Goal: Find specific fact: Find specific fact

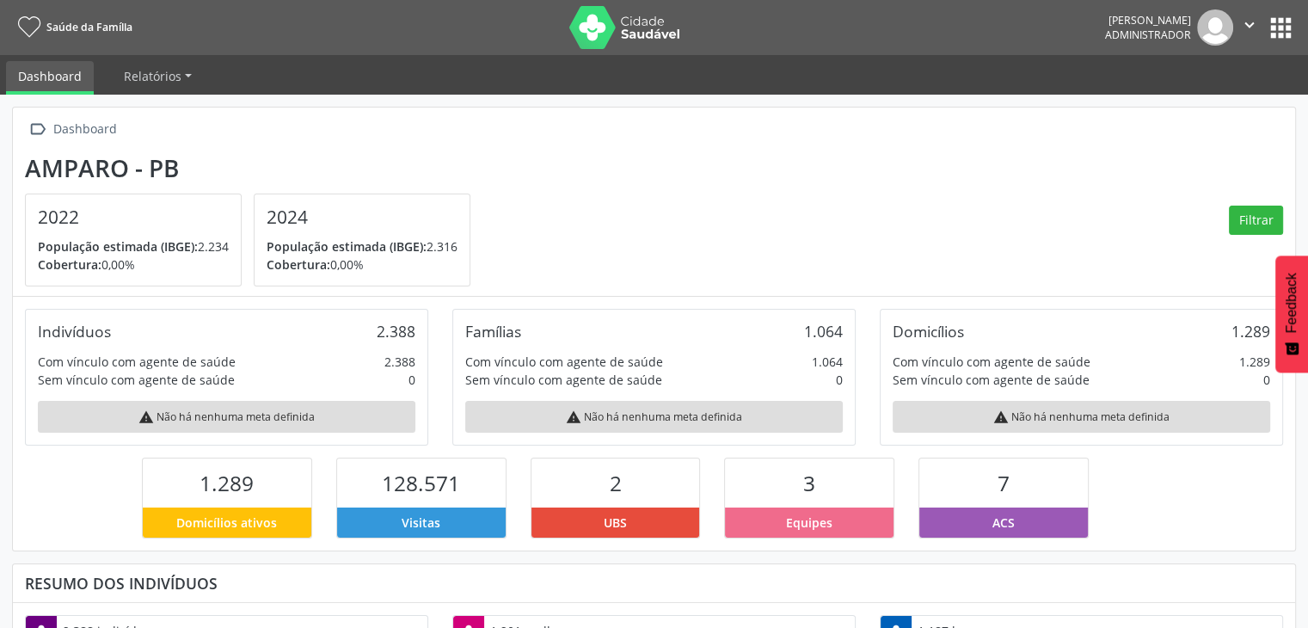
scroll to position [283, 427]
click at [1281, 25] on button "apps" at bounding box center [1280, 28] width 30 height 30
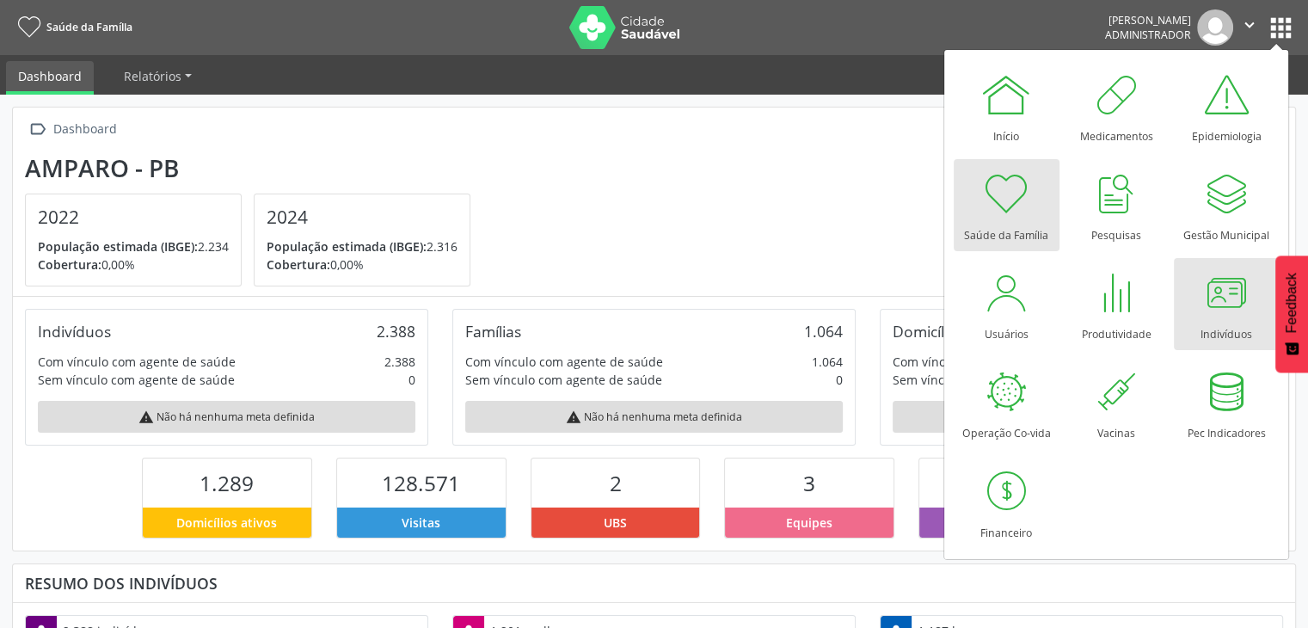
click at [1192, 299] on link "Indivíduos" at bounding box center [1226, 304] width 106 height 92
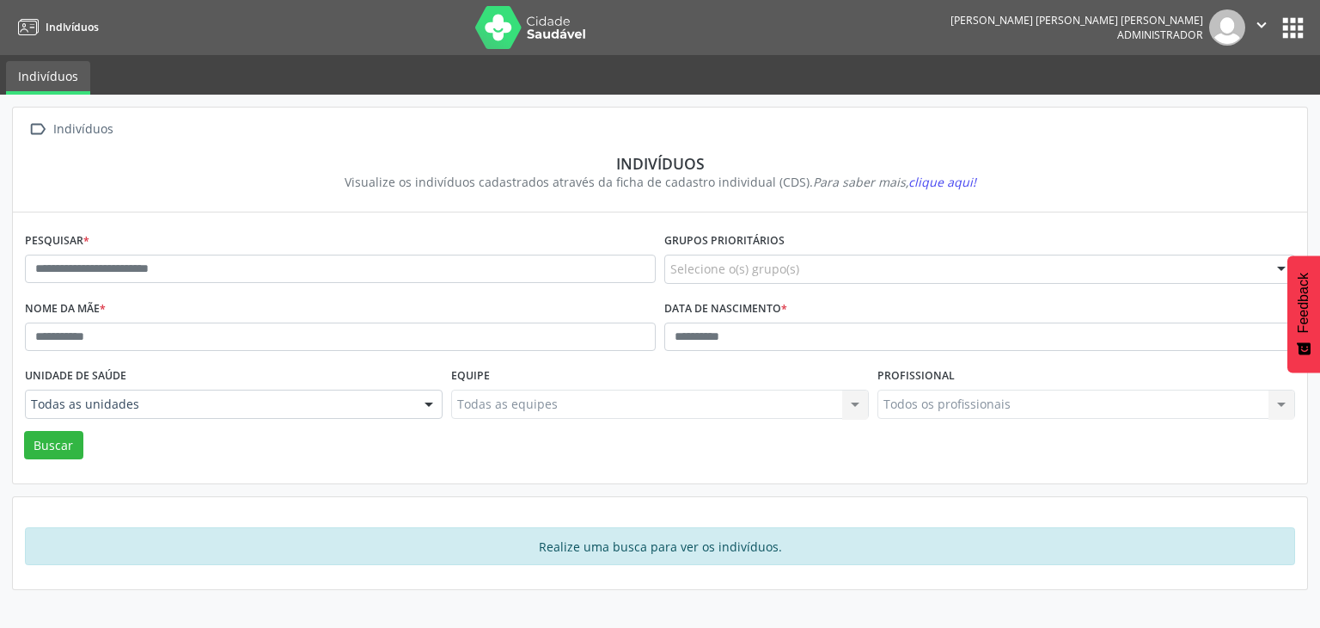
click at [433, 231] on div "Pesquisar *" at bounding box center [341, 262] width 640 height 68
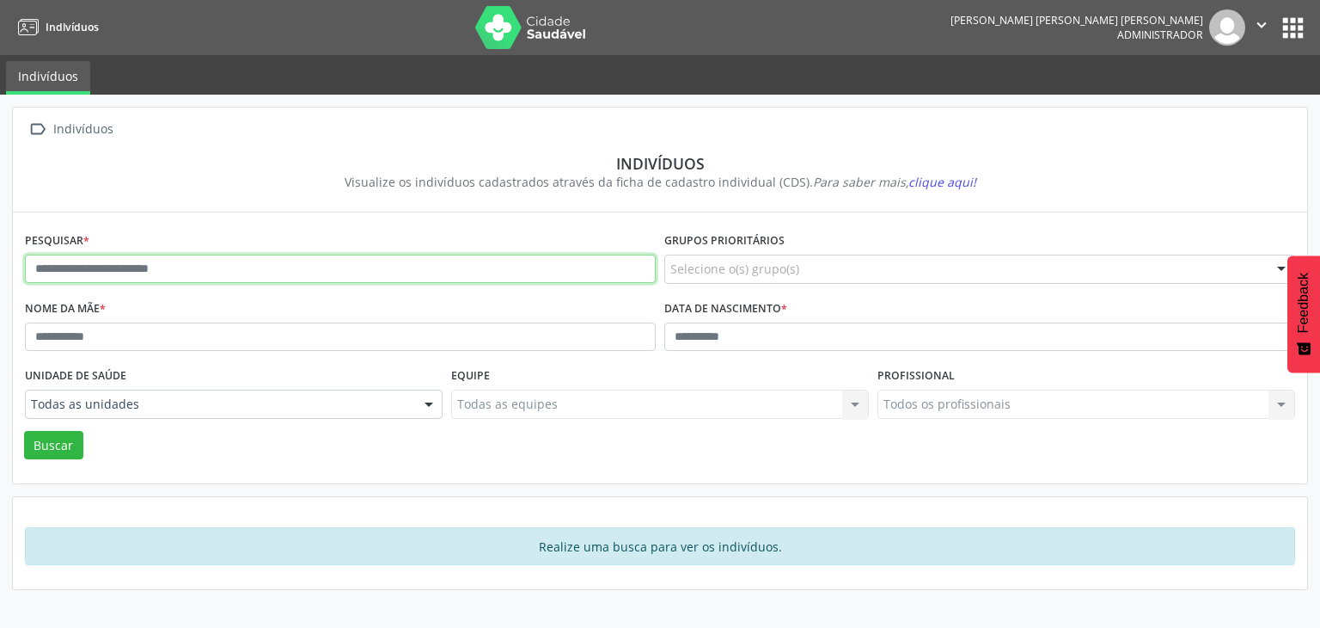
click at [380, 255] on input "text" at bounding box center [340, 268] width 631 height 29
click at [24, 431] on button "Buscar" at bounding box center [53, 445] width 59 height 29
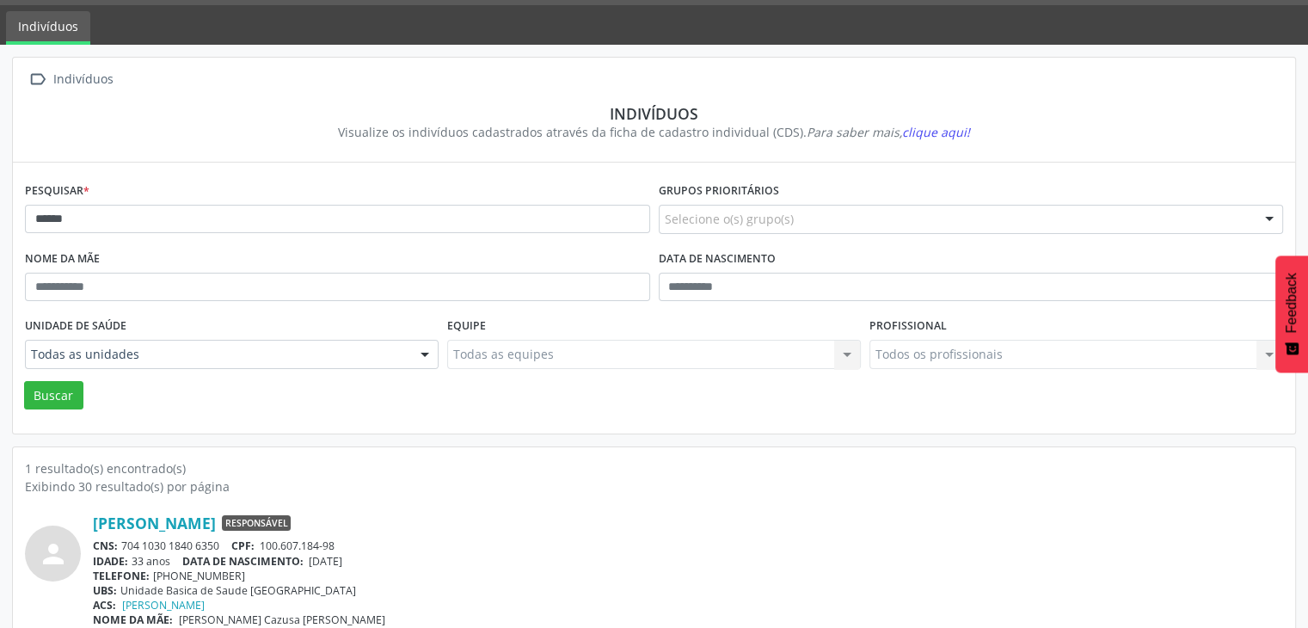
scroll to position [72, 0]
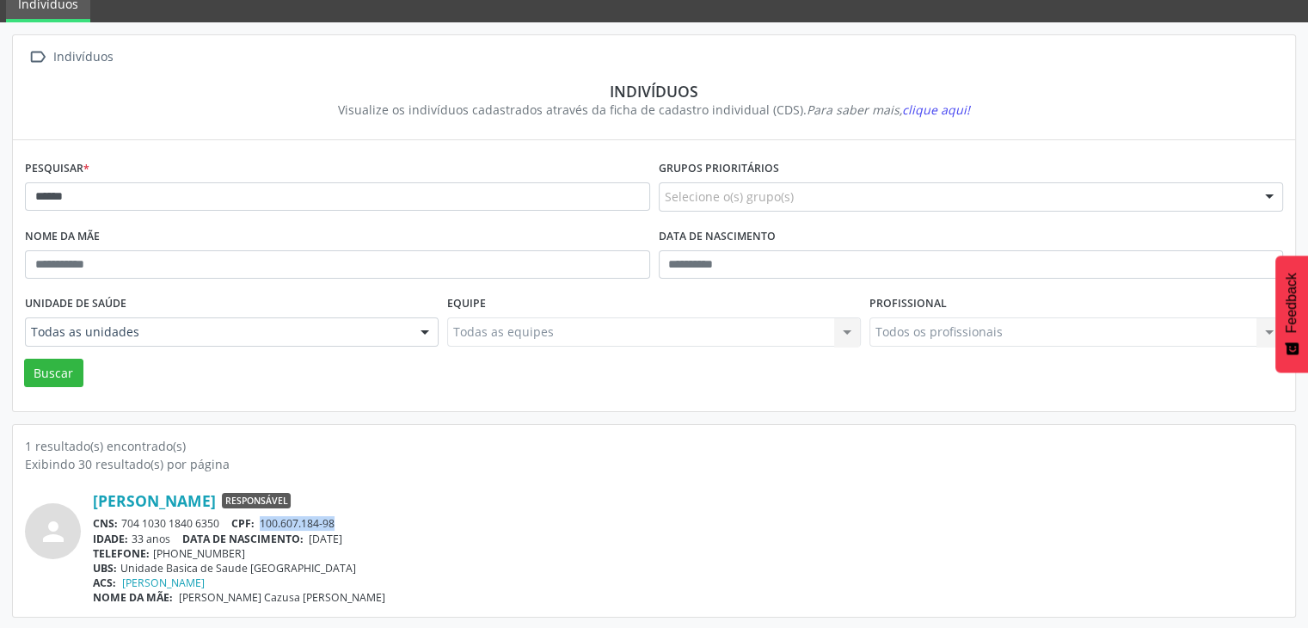
drag, startPoint x: 259, startPoint y: 520, endPoint x: 344, endPoint y: 521, distance: 85.1
click at [344, 521] on div "CNS: 704 1030 1840 6350 CPF: 100.607.184-98" at bounding box center [688, 523] width 1190 height 15
copy span "100.607.184-98"
drag, startPoint x: 123, startPoint y: 520, endPoint x: 234, endPoint y: 515, distance: 111.0
click at [234, 516] on div "CNS: 704 1030 1840 6350 CPF: 100.607.184-98" at bounding box center [688, 523] width 1190 height 15
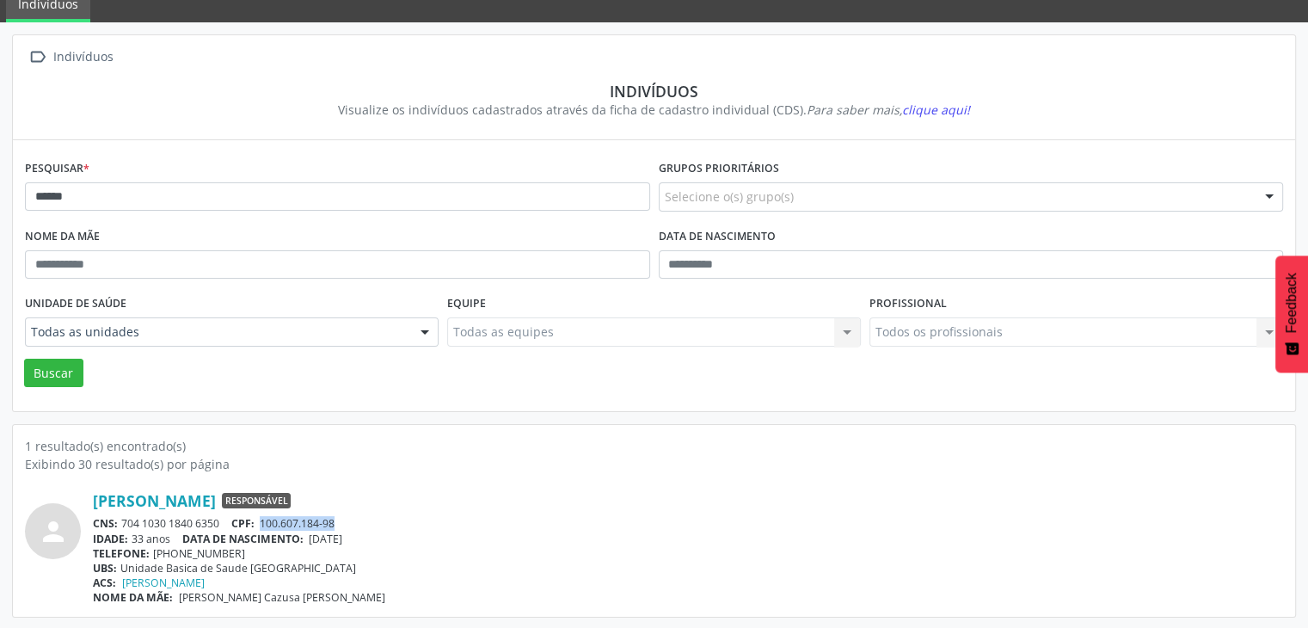
copy div "704 1030 1840 6350"
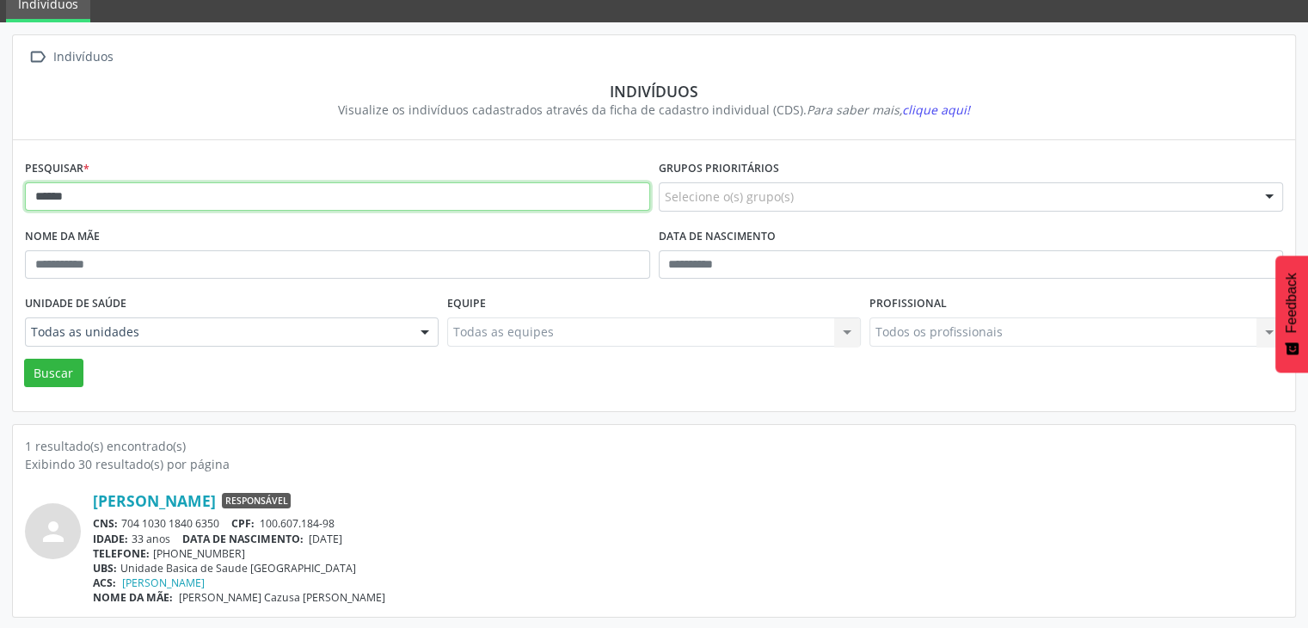
click at [123, 194] on input "******" at bounding box center [337, 196] width 625 height 29
type input "*"
type input "**********"
click at [24, 358] on button "Buscar" at bounding box center [53, 372] width 59 height 29
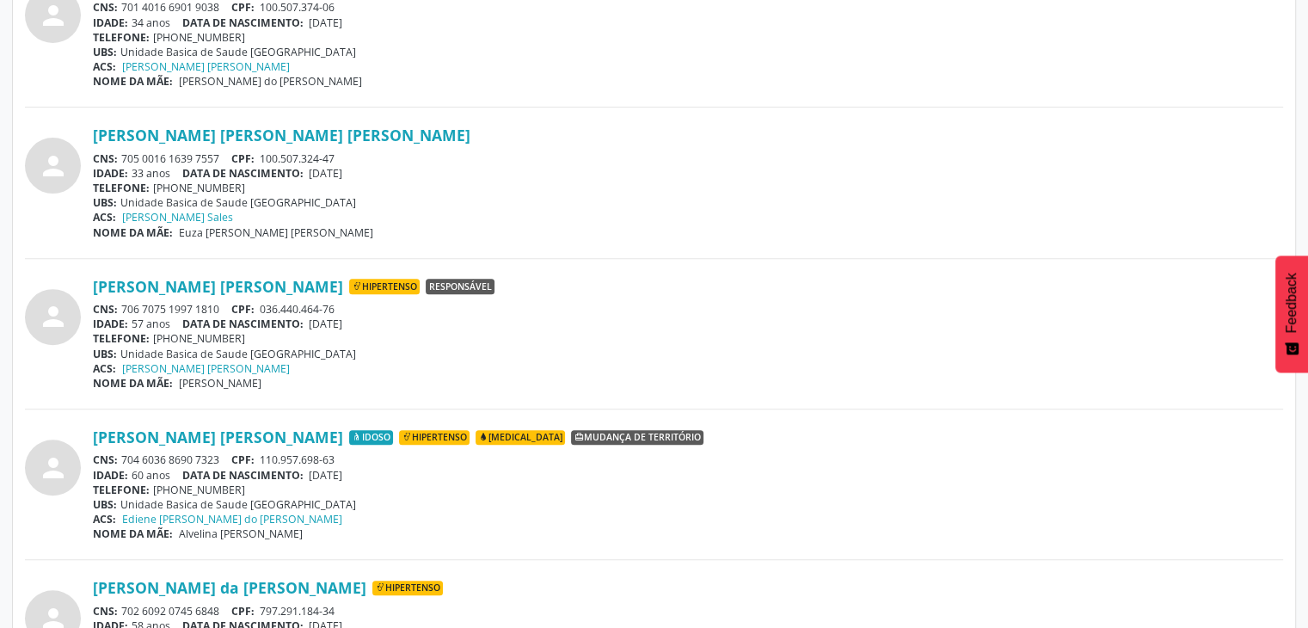
scroll to position [675, 0]
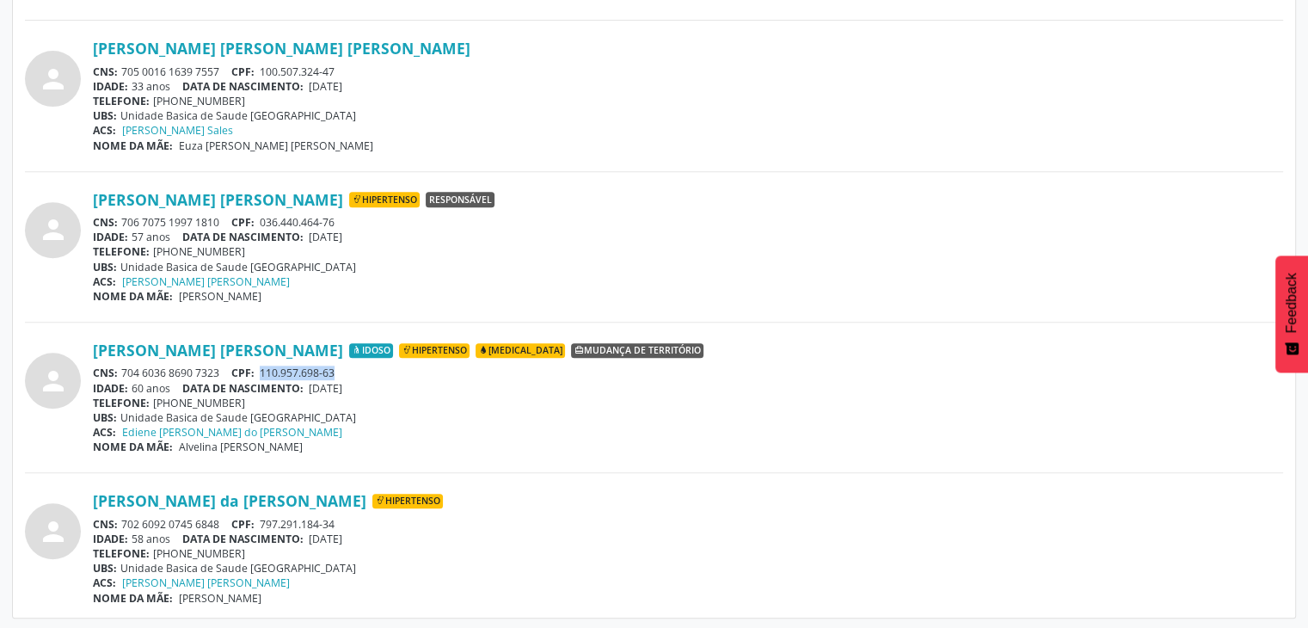
drag, startPoint x: 265, startPoint y: 366, endPoint x: 342, endPoint y: 371, distance: 77.5
click at [342, 371] on div "CNS: 704 6036 8690 7323 CPF: 110.957.698-63" at bounding box center [688, 372] width 1190 height 15
copy span "110.957.698-63"
drag, startPoint x: 123, startPoint y: 368, endPoint x: 227, endPoint y: 373, distance: 104.1
click at [227, 373] on div "CNS: 704 6036 8690 7323 CPF: 110.957.698-63" at bounding box center [688, 372] width 1190 height 15
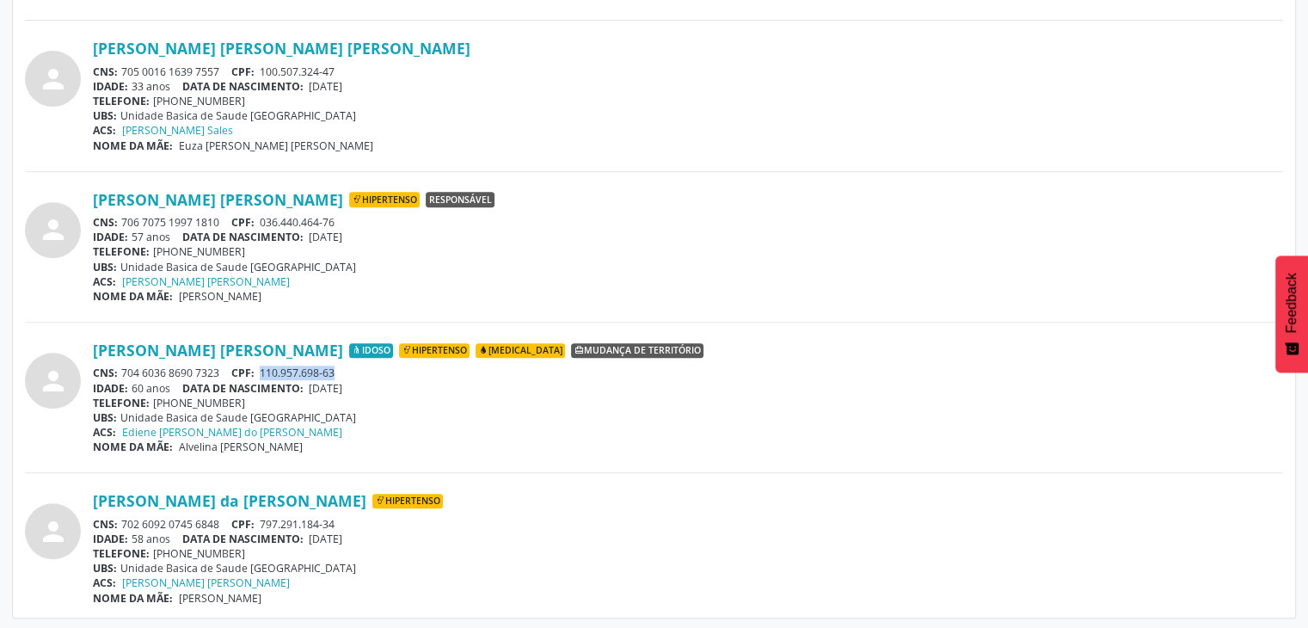
copy div "704 6036 8690 7323"
drag, startPoint x: 264, startPoint y: 366, endPoint x: 388, endPoint y: 376, distance: 124.2
click at [388, 376] on div "CNS: 704 6036 8690 7323 CPF: 110.957.698-63" at bounding box center [688, 372] width 1190 height 15
copy span "110.957.698-63"
